Goal: Information Seeking & Learning: Find contact information

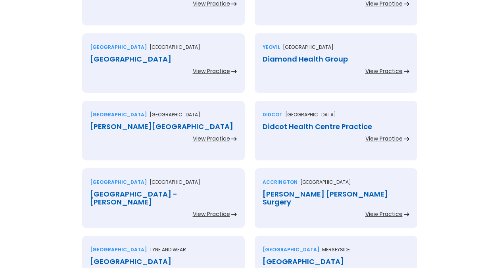
scroll to position [609, 0]
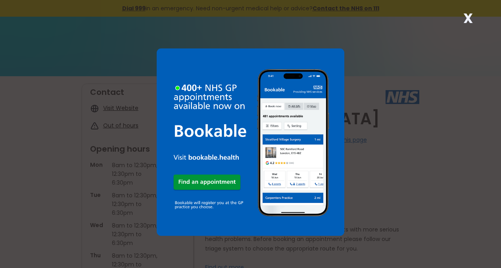
click at [471, 20] on strong "X" at bounding box center [469, 18] width 10 height 19
click at [457, 25] on div "X" at bounding box center [250, 134] width 501 height 268
click at [465, 23] on strong "X" at bounding box center [469, 18] width 10 height 19
click at [464, 24] on strong "X" at bounding box center [469, 18] width 10 height 19
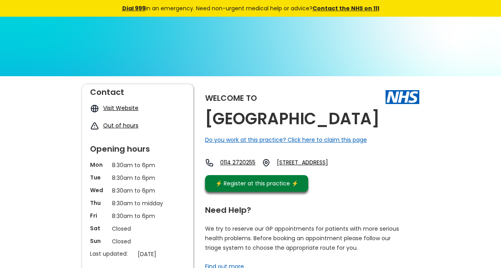
copy div "Do you work at this practice? Click here to claim this page 0114 2720255 126 De…"
drag, startPoint x: 272, startPoint y: 142, endPoint x: 199, endPoint y: 121, distance: 75.8
click at [275, 127] on h2 "Devonshire Green Medical Centre" at bounding box center [292, 119] width 175 height 18
copy h2 "Devonshire Green Medical Centre"
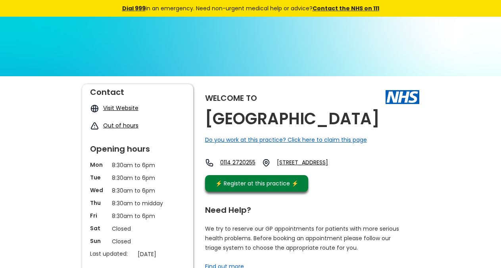
drag, startPoint x: 265, startPoint y: 134, endPoint x: 202, endPoint y: 116, distance: 65.9
drag, startPoint x: 322, startPoint y: 171, endPoint x: 349, endPoint y: 181, distance: 28.9
click at [349, 181] on div "Welcome to Devonshire Green Medical Centre Do you work at this practice? Click …" at bounding box center [312, 140] width 214 height 112
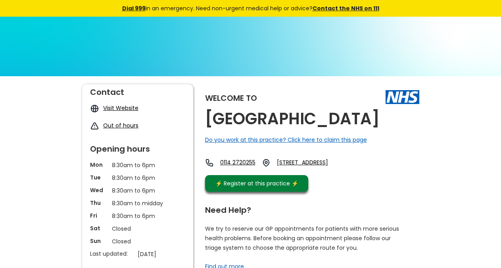
click at [318, 171] on div "Welcome to Devonshire Green Medical Centre Do you work at this practice? Click …" at bounding box center [312, 140] width 214 height 112
copy link "126 Devonshire Street"
drag, startPoint x: 307, startPoint y: 174, endPoint x: 189, endPoint y: 2, distance: 208.7
click at [360, 175] on div "Welcome to Devonshire Green Medical Centre Do you work at this practice? Click …" at bounding box center [312, 140] width 214 height 112
copy link "Sheffield, South"
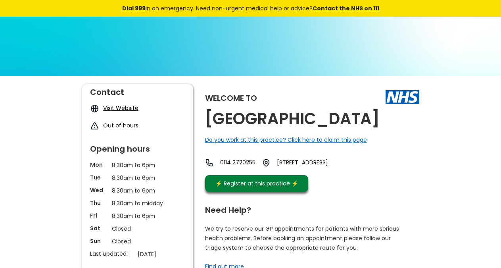
drag, startPoint x: 370, startPoint y: 172, endPoint x: 417, endPoint y: 181, distance: 48.1
click at [417, 181] on div "Welcome to Devonshire Green Medical Centre Do you work at this practice? Click …" at bounding box center [312, 140] width 214 height 112
click at [366, 196] on div "Welcome to Devonshire Green Medical Centre Do you work at this practice? Click …" at bounding box center [312, 140] width 214 height 112
